Goal: Transaction & Acquisition: Purchase product/service

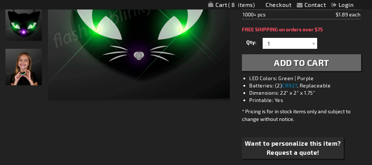
scroll to position [229, 0]
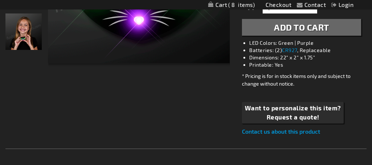
click at [234, 4] on span "8" at bounding box center [241, 4] width 27 height 7
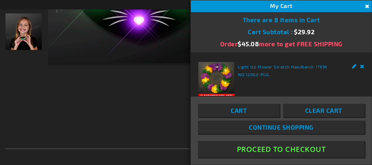
click at [243, 109] on span "Cart" at bounding box center [239, 109] width 16 height 7
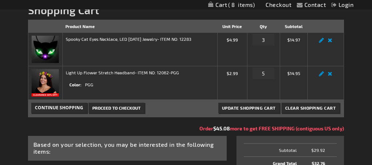
scroll to position [106, 0]
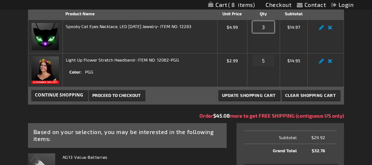
click at [270, 33] on input "3" at bounding box center [264, 27] width 22 height 12
click at [323, 29] on link "Edit" at bounding box center [321, 29] width 9 height 0
click at [267, 33] on input "3" at bounding box center [264, 27] width 22 height 12
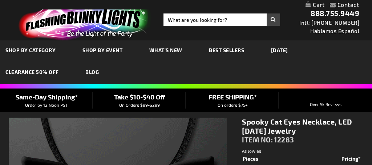
select select
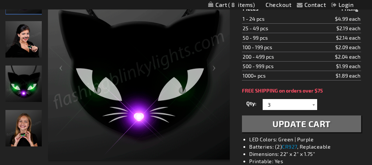
scroll to position [146, 0]
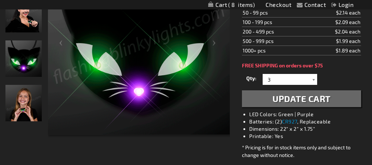
click at [312, 85] on div at bounding box center [313, 79] width 7 height 11
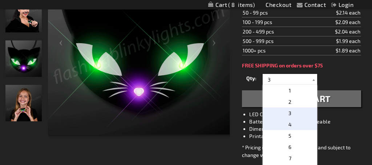
click at [291, 130] on p "4" at bounding box center [290, 123] width 55 height 11
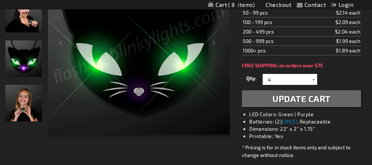
click at [314, 85] on div at bounding box center [313, 79] width 7 height 11
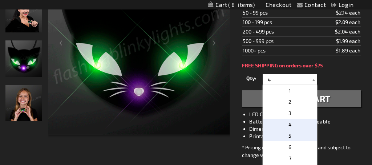
click at [287, 141] on p "5" at bounding box center [290, 135] width 55 height 11
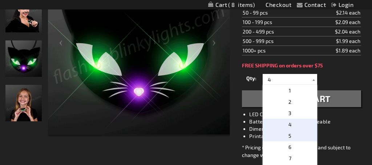
type input "5"
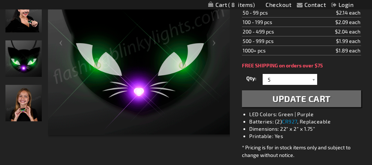
click at [322, 104] on span "Update Cart" at bounding box center [302, 98] width 58 height 11
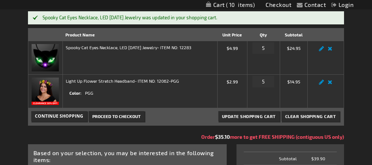
scroll to position [106, 0]
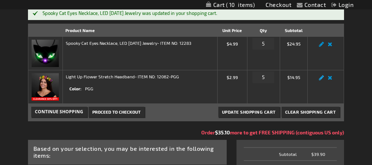
click at [322, 80] on link "Edit" at bounding box center [321, 80] width 9 height 0
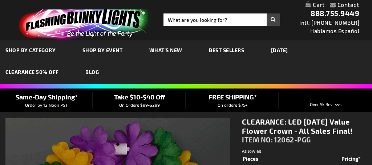
select select
type input "5638"
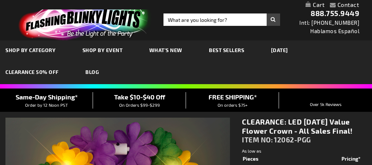
select select
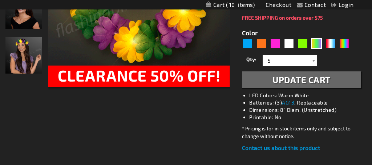
scroll to position [197, 0]
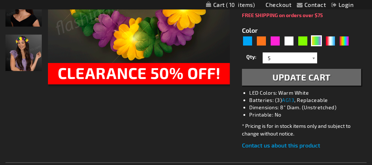
click at [315, 63] on div at bounding box center [313, 57] width 7 height 11
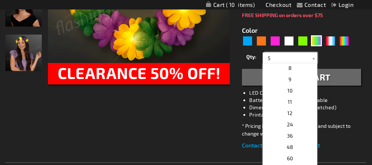
scroll to position [29, 0]
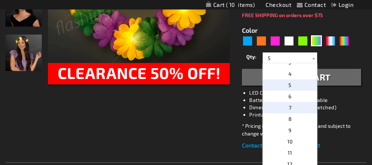
click at [292, 113] on p "7" at bounding box center [290, 107] width 55 height 11
type input "7"
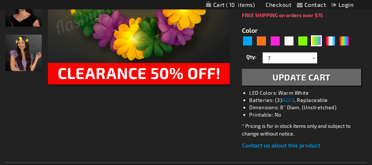
click at [285, 82] on span "Update Cart" at bounding box center [302, 77] width 58 height 11
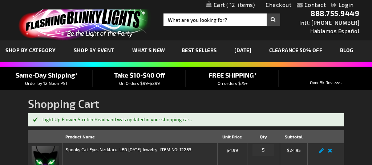
click at [253, 48] on link "[DATE]" at bounding box center [243, 50] width 28 height 24
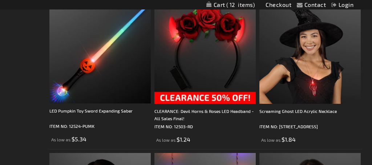
scroll to position [376, 0]
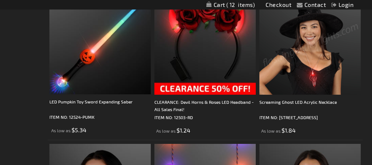
click at [191, 117] on div "CLEARANCE: Devil Horns & Roses LED Headband - All Sales Final! ITEM NO: 12503-R…" at bounding box center [204, 63] width 101 height 141
click at [192, 94] on img at bounding box center [204, 43] width 101 height 101
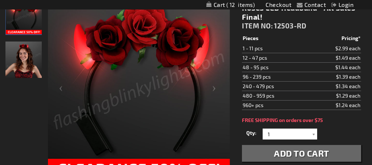
scroll to position [88, 0]
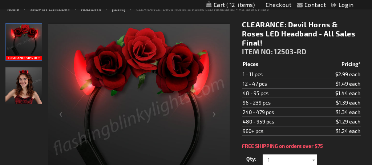
click at [33, 99] on img "Woman wearing Red Roses LED Devil Horns with Flowers" at bounding box center [23, 85] width 36 height 36
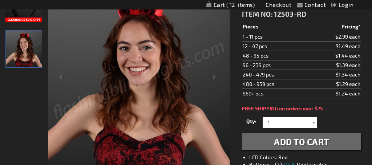
scroll to position [112, 0]
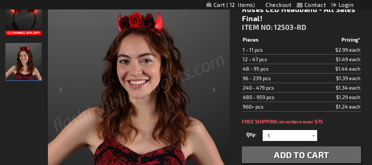
click at [314, 141] on div at bounding box center [313, 135] width 7 height 11
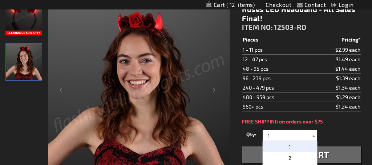
click at [314, 141] on div at bounding box center [313, 135] width 7 height 11
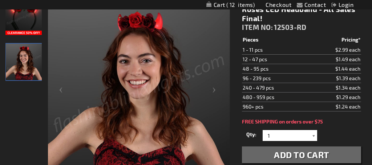
click at [313, 141] on div at bounding box center [313, 135] width 7 height 11
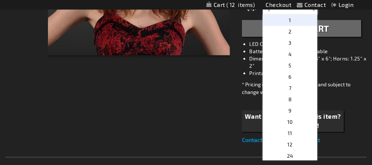
scroll to position [246, 0]
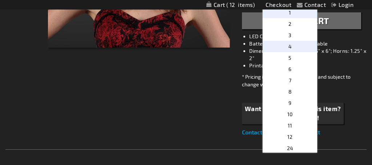
click at [289, 49] on span "4" at bounding box center [290, 46] width 3 height 6
type input "4"
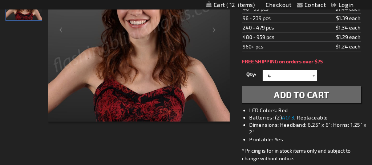
scroll to position [181, 0]
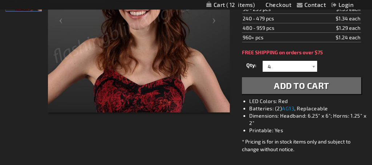
click at [264, 94] on button "Add to Cart" at bounding box center [301, 85] width 119 height 17
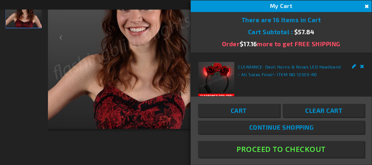
scroll to position [198, 0]
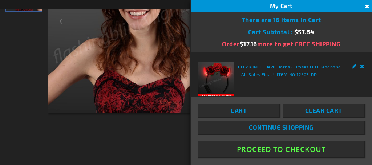
click at [248, 129] on link "Continue Shopping" at bounding box center [281, 126] width 166 height 13
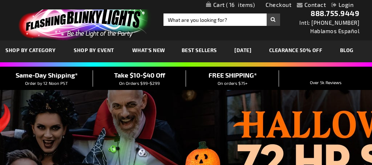
click at [236, 51] on link "[DATE]" at bounding box center [243, 50] width 28 height 24
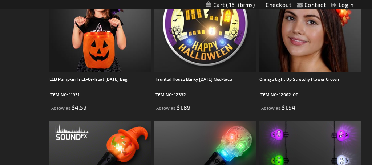
scroll to position [1006, 0]
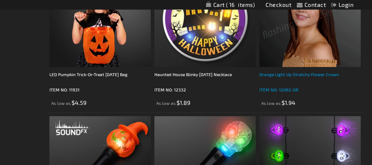
click at [306, 85] on div "Orange Light Up Stretchy Flower Crown" at bounding box center [309, 78] width 101 height 15
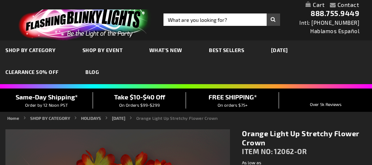
type input "5637"
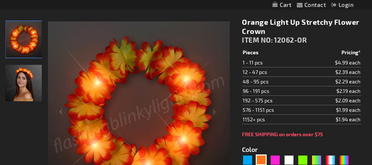
scroll to position [134, 0]
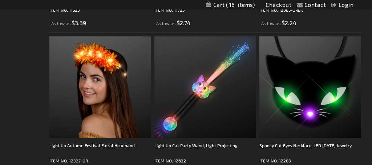
scroll to position [1912, 0]
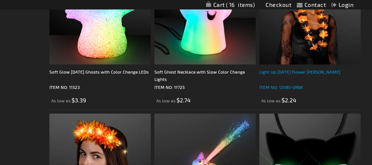
click at [308, 83] on div "Light Up [DATE] Flower [PERSON_NAME]" at bounding box center [309, 75] width 101 height 15
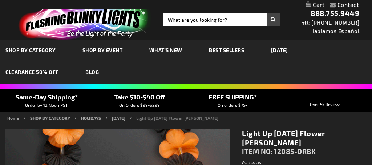
type input "5756"
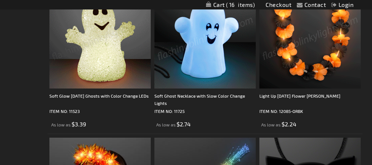
scroll to position [1890, 0]
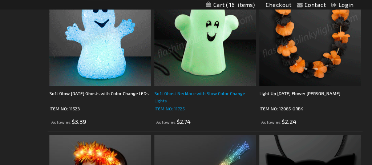
click at [192, 104] on div "Soft Ghost Necklace with Slow Color Change Lights" at bounding box center [204, 96] width 101 height 15
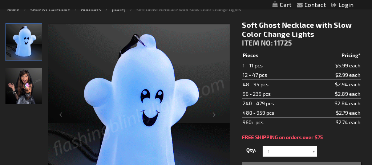
scroll to position [93, 0]
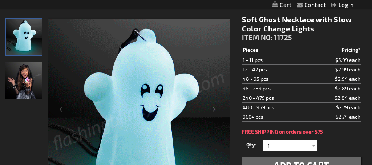
click at [27, 98] on img "Female displaying Slow Color Changing Soft LED Ghost Necklace" at bounding box center [23, 80] width 36 height 36
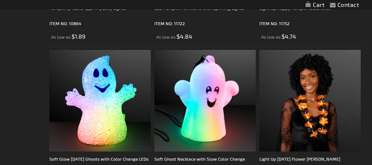
scroll to position [1890, 0]
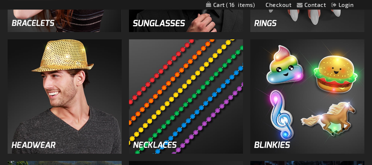
scroll to position [779, 0]
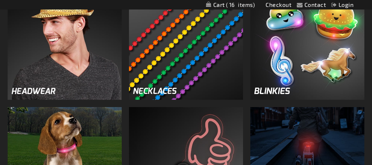
click at [34, 100] on img at bounding box center [65, 42] width 114 height 114
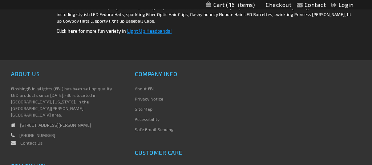
scroll to position [3182, 0]
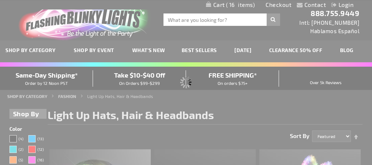
scroll to position [0, 0]
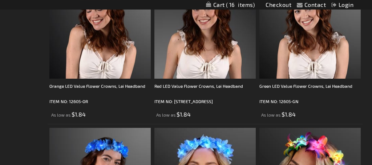
scroll to position [2576, 0]
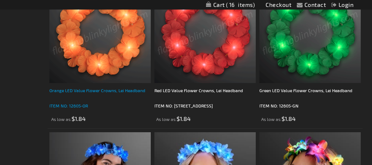
click at [89, 101] on div "Orange LED Value Flower Crowns, Lei Headband" at bounding box center [99, 93] width 101 height 15
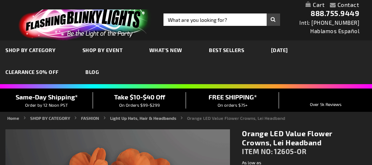
type input "5637"
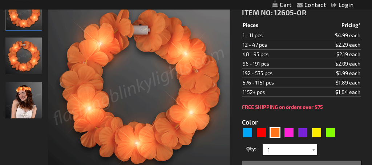
scroll to position [126, 0]
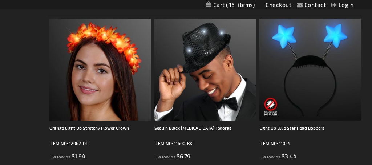
scroll to position [3120, 0]
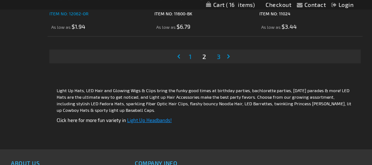
click at [68, 9] on div "Orange Light Up Stretchy Flower Crown" at bounding box center [99, 2] width 101 height 15
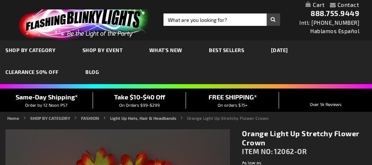
type input "5637"
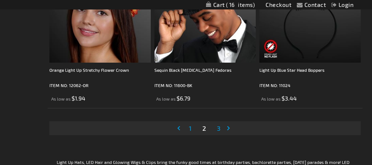
scroll to position [3080, 0]
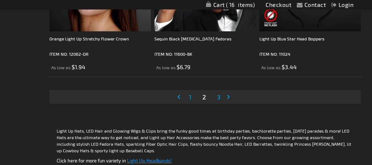
click at [220, 101] on span "3" at bounding box center [219, 97] width 4 height 8
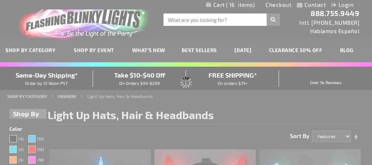
scroll to position [0, 0]
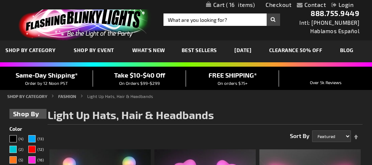
click at [314, 53] on link "CLEARANCE 50% OFF" at bounding box center [296, 50] width 64 height 24
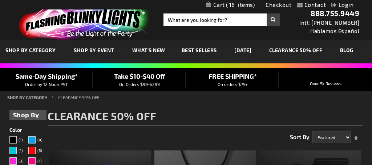
click at [211, 50] on span "Best Sellers" at bounding box center [199, 50] width 35 height 6
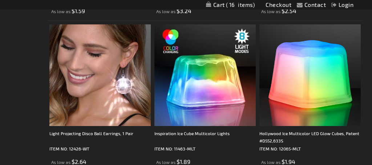
scroll to position [992, 0]
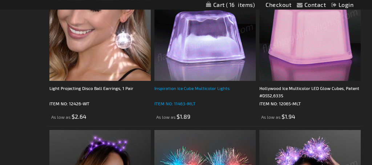
click at [214, 99] on div "Inspiration Ice Cube Multicolor Lights" at bounding box center [204, 91] width 101 height 15
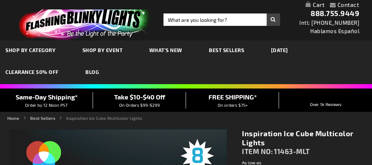
type input "5659"
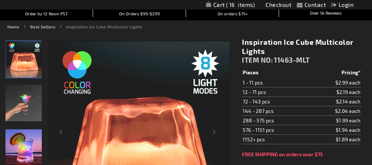
scroll to position [24, 0]
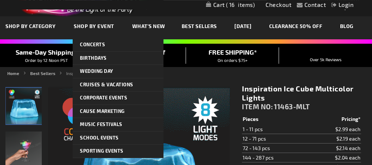
click at [104, 23] on link "Shop By Event" at bounding box center [94, 26] width 53 height 24
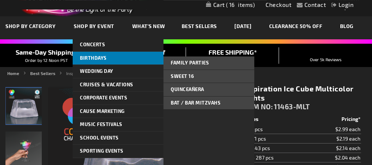
click at [101, 55] on link "Birthdays" at bounding box center [118, 58] width 91 height 13
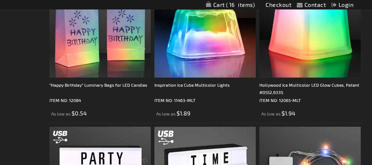
scroll to position [2013, 0]
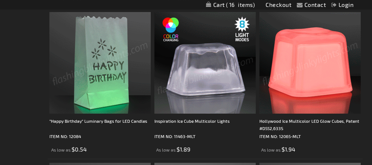
click at [107, 112] on img at bounding box center [99, 62] width 101 height 101
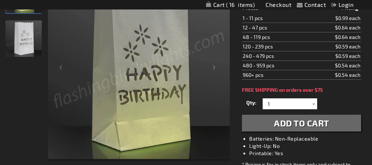
scroll to position [80, 0]
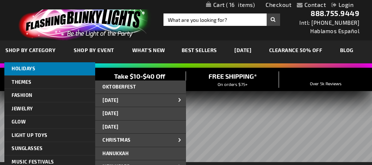
click at [28, 70] on span "HOLIDAYS" at bounding box center [24, 68] width 24 height 6
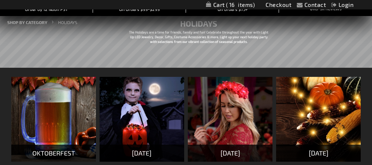
scroll to position [99, 0]
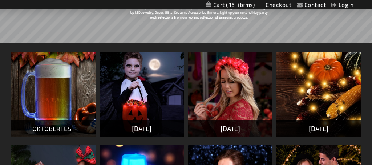
drag, startPoint x: 53, startPoint y: 22, endPoint x: 79, endPoint y: 32, distance: 27.6
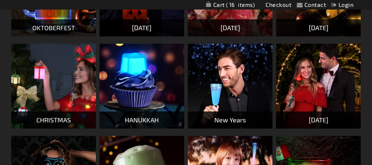
scroll to position [85, 0]
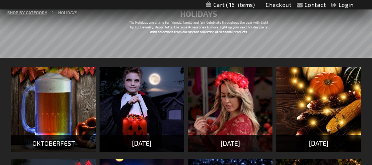
click at [27, 15] on link "SHOP BY CATEGORY" at bounding box center [27, 12] width 40 height 5
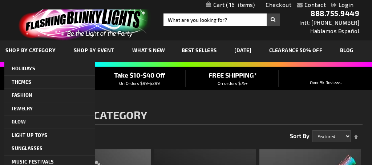
click at [44, 52] on span "SHOP BY CATEGORY" at bounding box center [30, 50] width 50 height 6
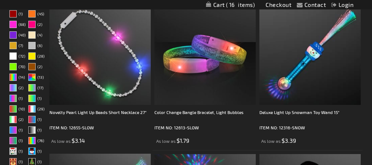
scroll to position [9, 0]
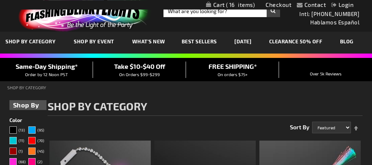
click at [31, 110] on strong "Shop By" at bounding box center [28, 105] width 30 height 10
click at [32, 110] on strong "Shop By" at bounding box center [28, 105] width 30 height 10
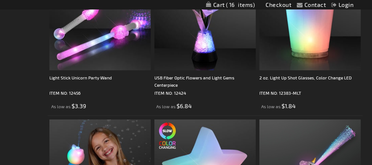
scroll to position [0, 0]
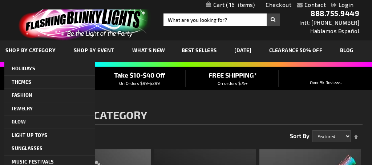
click at [27, 52] on span "SHOP BY CATEGORY" at bounding box center [30, 50] width 50 height 6
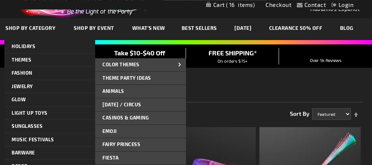
scroll to position [19, 0]
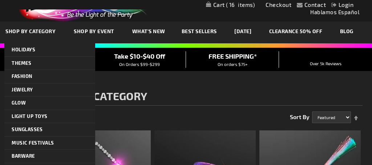
click at [35, 28] on span "SHOP BY CATEGORY" at bounding box center [30, 31] width 50 height 6
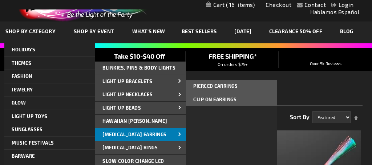
click at [112, 134] on span "[MEDICAL_DATA] Earrings" at bounding box center [134, 134] width 64 height 6
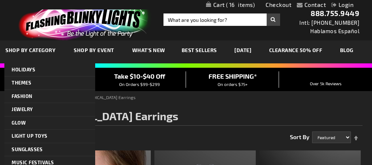
click at [31, 49] on span "SHOP BY CATEGORY" at bounding box center [30, 50] width 50 height 6
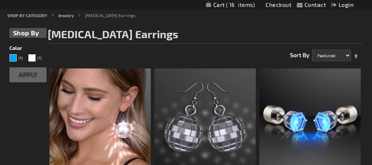
scroll to position [98, 0]
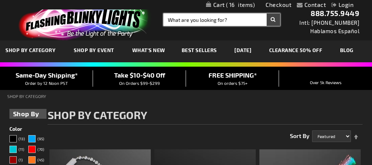
click at [202, 23] on input "Search" at bounding box center [222, 19] width 117 height 12
drag, startPoint x: 167, startPoint y: 17, endPoint x: 178, endPoint y: 20, distance: 10.8
click at [168, 18] on input "Search" at bounding box center [222, 19] width 117 height 12
type input "birthday"
click at [267, 13] on button "Search" at bounding box center [273, 19] width 13 height 12
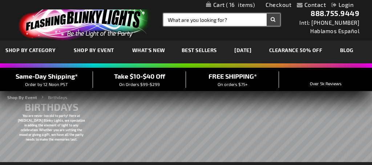
click at [273, 20] on input "Search" at bounding box center [222, 19] width 117 height 12
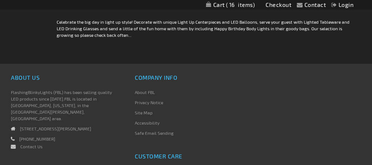
scroll to position [3227, 0]
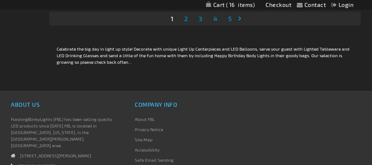
click at [240, 24] on link "Page Next" at bounding box center [241, 18] width 7 height 11
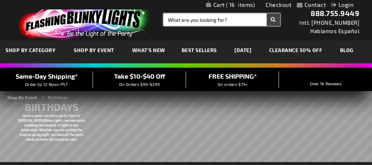
click at [237, 21] on input "Search" at bounding box center [222, 19] width 117 height 12
type input "birthday"
click at [267, 13] on button "Search" at bounding box center [273, 19] width 13 height 12
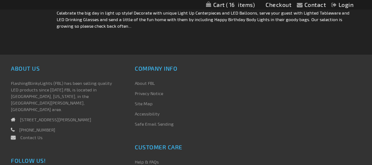
scroll to position [3236, 0]
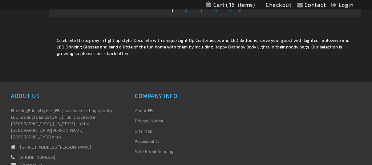
click at [238, 15] on link "Page Next" at bounding box center [241, 9] width 7 height 11
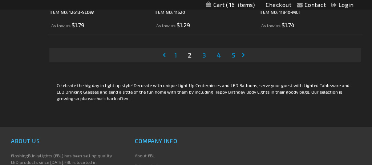
scroll to position [3204, 0]
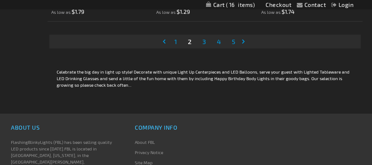
click at [244, 47] on link "Page Next" at bounding box center [244, 41] width 7 height 11
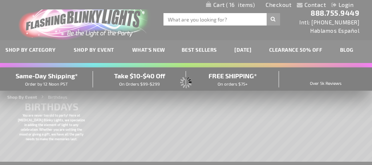
scroll to position [0, 0]
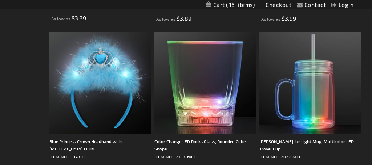
scroll to position [248, 0]
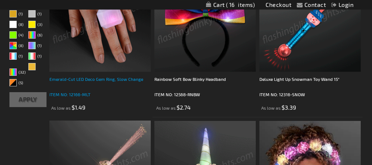
click at [97, 90] on div "Emerald-Cut LED Deco Gem Ring, Slow Change" at bounding box center [99, 82] width 101 height 15
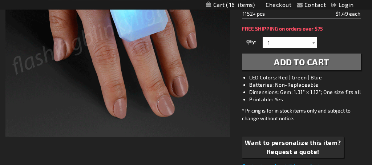
scroll to position [209, 0]
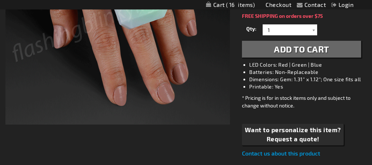
click at [201, 30] on img at bounding box center [117, 12] width 225 height 225
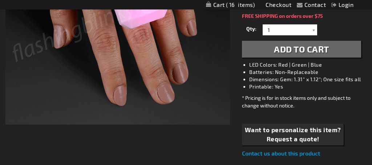
scroll to position [208, 0]
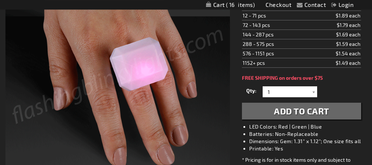
scroll to position [0, 0]
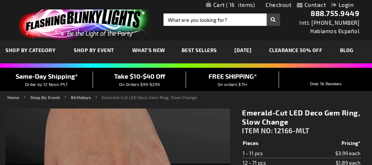
click at [225, 6] on span "16 16 items" at bounding box center [240, 5] width 30 height 6
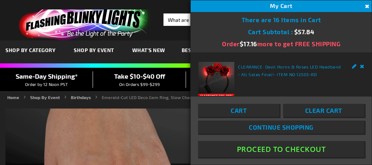
click at [246, 113] on span "Cart" at bounding box center [239, 109] width 16 height 7
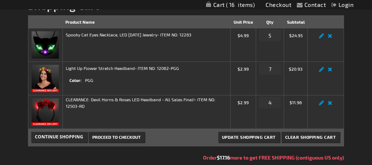
scroll to position [112, 0]
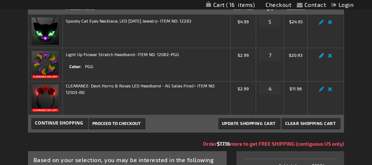
click at [324, 57] on link "Edit" at bounding box center [321, 57] width 9 height 0
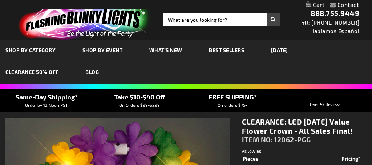
select select
type input "5638"
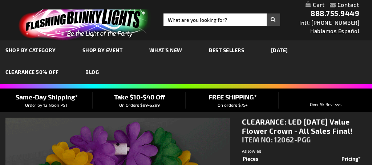
select select
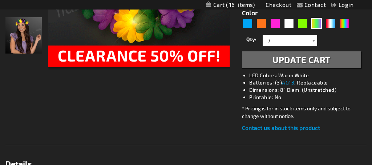
scroll to position [216, 0]
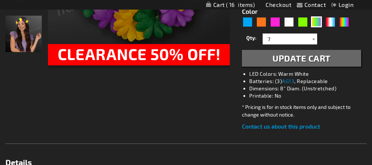
click at [314, 44] on div at bounding box center [313, 38] width 7 height 11
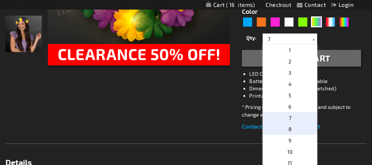
click at [303, 134] on p "8" at bounding box center [290, 128] width 55 height 11
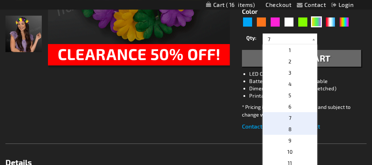
type input "8"
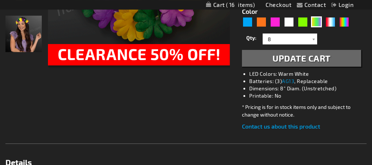
click at [279, 63] on span "Update Cart" at bounding box center [302, 58] width 58 height 11
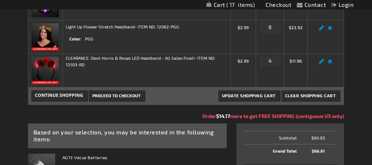
scroll to position [178, 0]
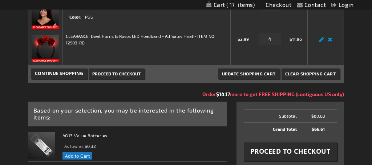
click at [322, 8] on link "Edit" at bounding box center [321, 8] width 9 height 0
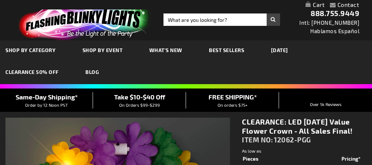
select select
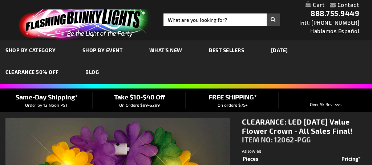
type input "5638"
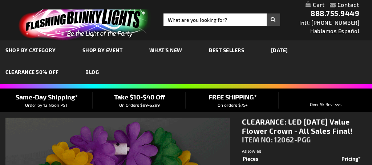
select select
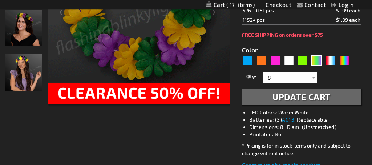
scroll to position [189, 0]
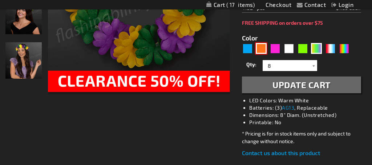
click at [261, 54] on div "Orange" at bounding box center [261, 48] width 11 height 11
type input "5637"
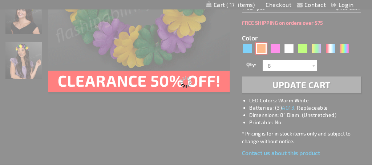
type input "12062-OR"
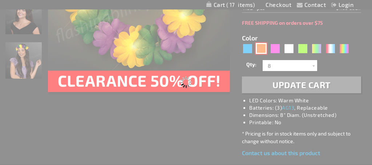
type input "Customize - Orange Light Up Stretchy Flower Crown - ITEM NO: 12062-OR"
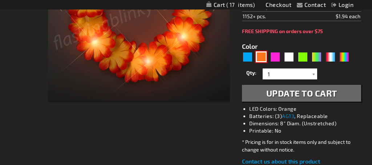
scroll to position [54, 0]
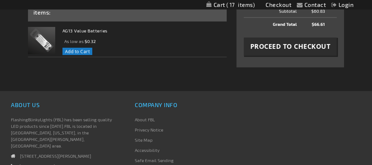
scroll to position [271, 0]
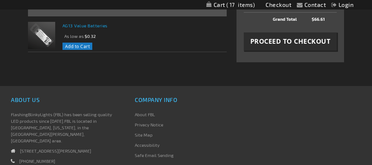
click at [105, 28] on link "AG13 Value Batteries" at bounding box center [85, 25] width 45 height 5
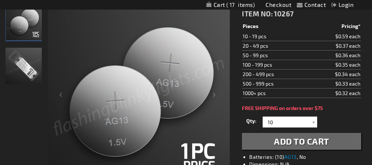
scroll to position [160, 0]
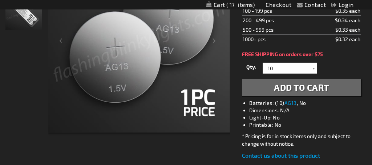
click at [226, 4] on span "17 17 items" at bounding box center [240, 5] width 30 height 6
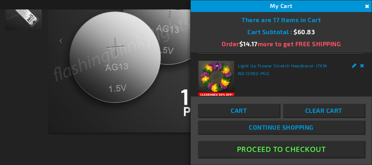
scroll to position [81, 0]
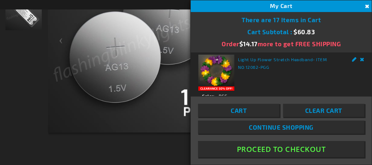
click at [275, 146] on button "Proceed To Checkout" at bounding box center [281, 149] width 166 height 16
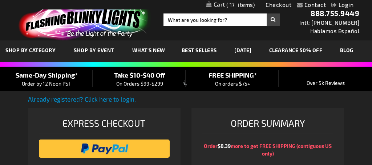
select select "US"
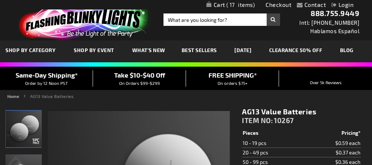
click at [229, 7] on span "17" at bounding box center [240, 4] width 29 height 7
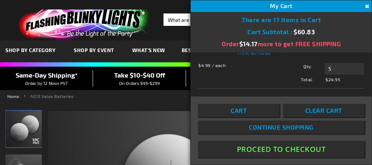
scroll to position [201, 0]
click at [276, 153] on button "Proceed To Checkout" at bounding box center [281, 149] width 166 height 16
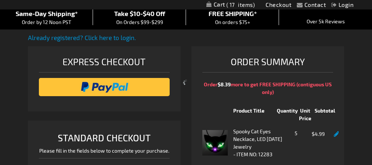
scroll to position [1, 0]
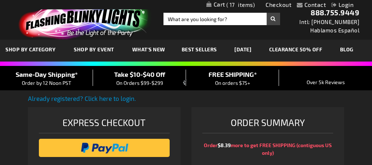
select select "US"
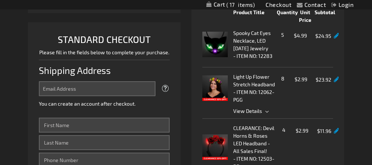
scroll to position [121, 0]
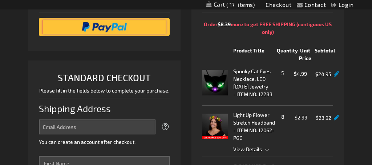
click at [117, 34] on input "image" at bounding box center [105, 27] width 124 height 15
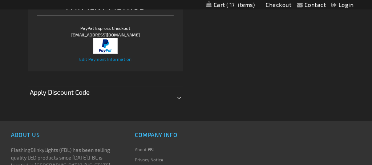
scroll to position [414, 0]
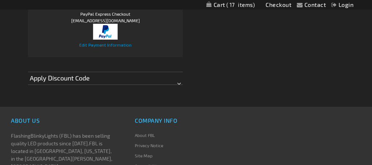
click at [178, 84] on div "Apply Discount Code" at bounding box center [105, 78] width 155 height 13
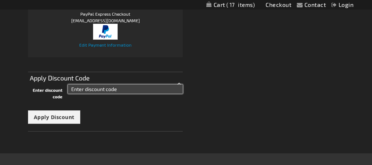
click at [112, 93] on input "Enter discount code" at bounding box center [125, 88] width 115 height 9
type input "spooky10"
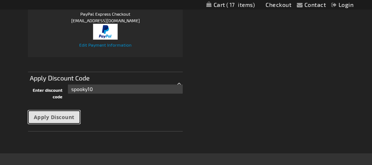
click at [56, 120] on span "Apply Discount" at bounding box center [54, 116] width 41 height 7
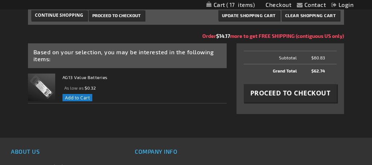
scroll to position [257, 0]
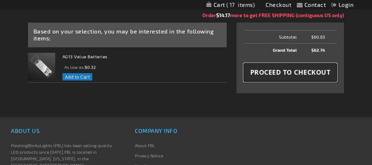
click at [287, 77] on span "Proceed to Checkout" at bounding box center [290, 72] width 80 height 9
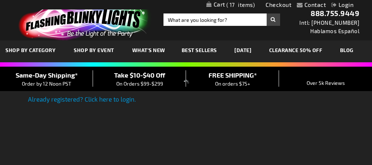
select select "US"
select select "28"
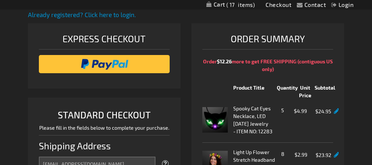
scroll to position [82, 0]
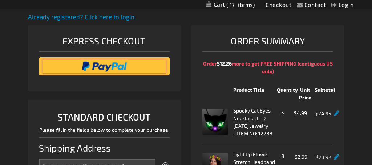
click at [117, 73] on input "image" at bounding box center [105, 66] width 124 height 15
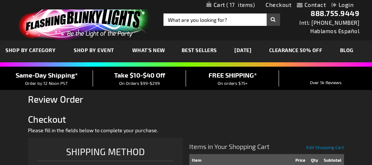
click at [227, 3] on span "17" at bounding box center [240, 4] width 29 height 7
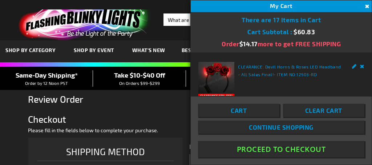
click at [272, 152] on button "Proceed To Checkout" at bounding box center [281, 149] width 166 height 16
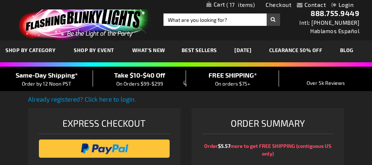
select select "US"
select select "28"
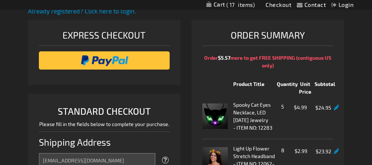
scroll to position [91, 0]
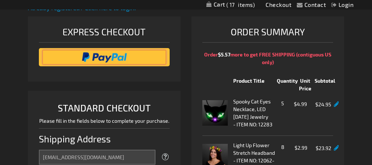
click at [118, 64] on input "image" at bounding box center [105, 57] width 124 height 15
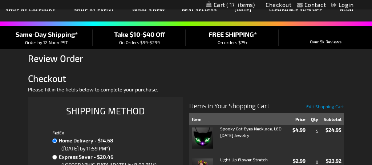
scroll to position [10, 0]
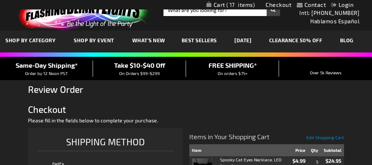
click at [229, 2] on link "My Cart 17 17 items" at bounding box center [230, 4] width 49 height 7
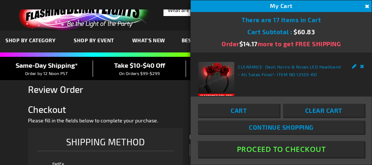
click at [275, 126] on span "Continue Shopping" at bounding box center [281, 126] width 65 height 7
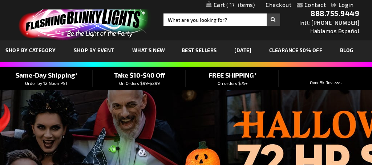
click at [278, 7] on link "Checkout" at bounding box center [279, 4] width 26 height 7
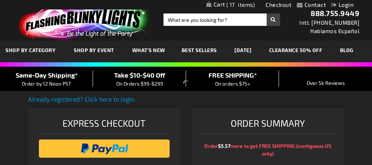
select select "US"
select select "28"
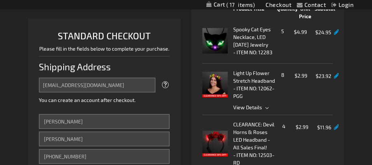
scroll to position [129, 0]
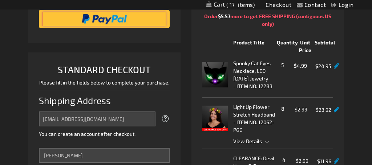
click at [111, 26] on input "image" at bounding box center [105, 19] width 124 height 15
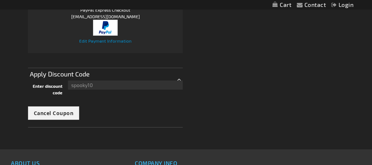
scroll to position [390, 0]
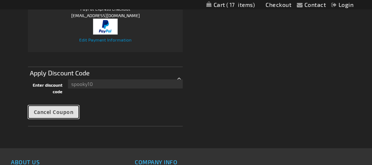
click at [58, 115] on span "Cancel Coupon" at bounding box center [54, 111] width 40 height 7
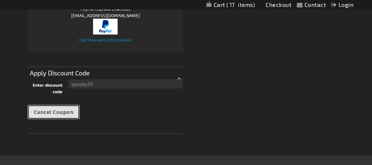
click at [50, 115] on span "Cancel Coupon" at bounding box center [54, 111] width 40 height 7
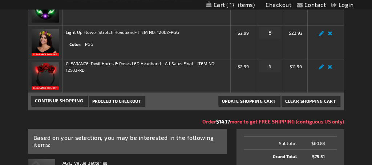
scroll to position [165, 0]
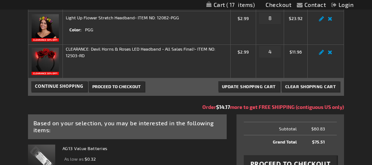
click at [111, 91] on link "Proceed to Checkout" at bounding box center [117, 86] width 56 height 10
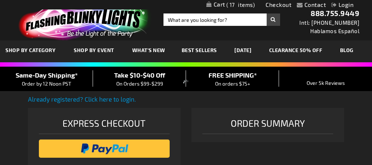
select select "US"
select select "28"
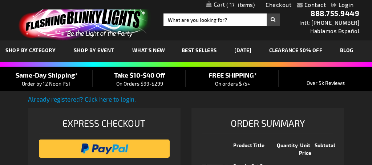
click at [217, 5] on link "My Cart 17 17 items" at bounding box center [230, 5] width 49 height 8
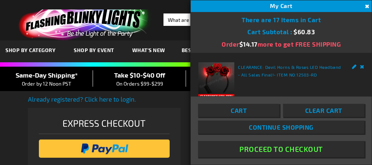
click at [251, 128] on span "Continue Shopping" at bounding box center [281, 126] width 65 height 7
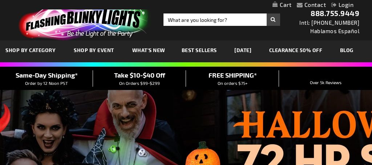
click at [282, 4] on link "My Cart" at bounding box center [282, 4] width 19 height 7
click at [246, 4] on span "17" at bounding box center [240, 4] width 29 height 7
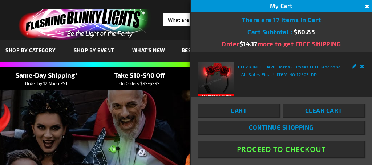
click at [297, 150] on button "Proceed To Checkout" at bounding box center [281, 149] width 166 height 16
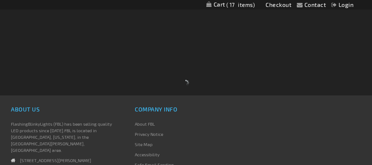
select select "US"
select select "28"
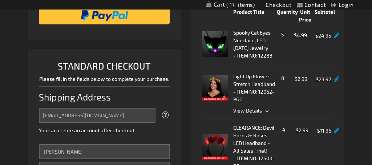
scroll to position [121, 0]
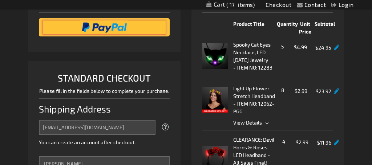
click at [88, 35] on input "image" at bounding box center [105, 27] width 124 height 15
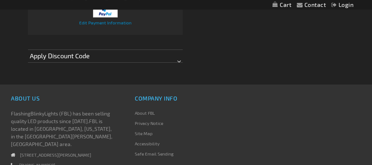
scroll to position [415, 0]
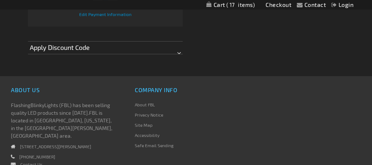
click at [161, 54] on div "Apply Discount Code" at bounding box center [105, 47] width 155 height 13
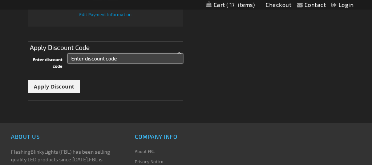
click at [107, 63] on input "Enter discount code" at bounding box center [125, 58] width 115 height 9
paste input "SPOOKY10"
type input "SPOOKY10"
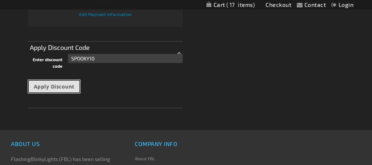
click at [52, 90] on span "Apply Discount" at bounding box center [54, 86] width 41 height 7
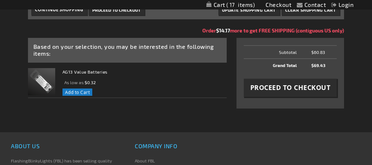
scroll to position [251, 0]
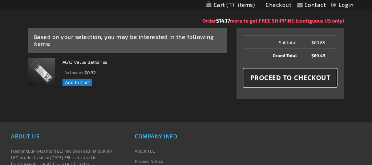
click at [287, 82] on span "Proceed to Checkout" at bounding box center [290, 77] width 80 height 9
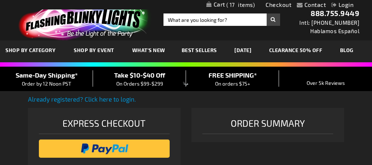
select select "US"
select select "28"
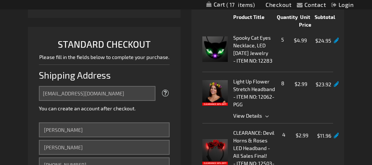
scroll to position [148, 0]
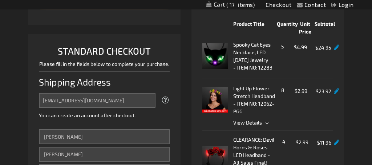
click at [100, 8] on input "image" at bounding box center [105, 0] width 124 height 15
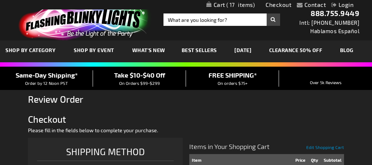
click at [234, 7] on span "17" at bounding box center [240, 4] width 29 height 7
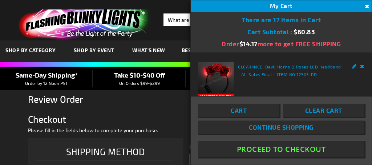
click at [295, 130] on span "Continue Shopping" at bounding box center [281, 126] width 65 height 7
